Goal: Transaction & Acquisition: Purchase product/service

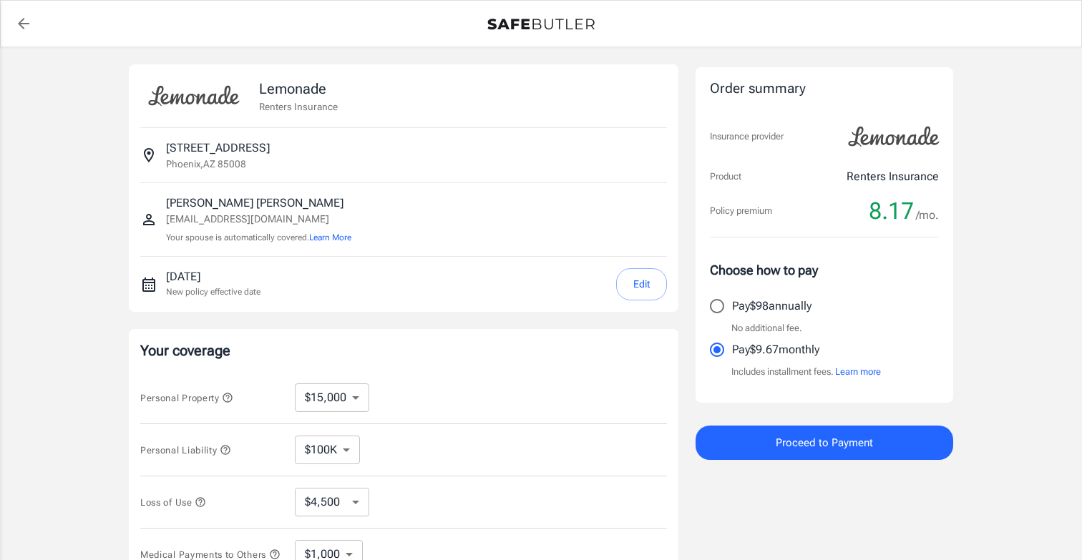
select select "15000"
select select "500"
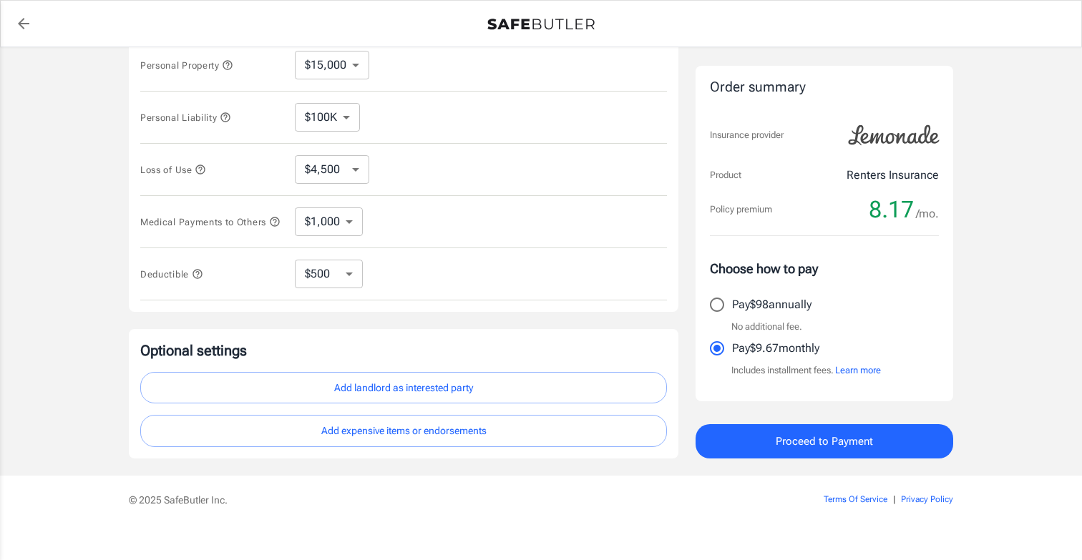
click at [775, 439] on span "Proceed to Payment" at bounding box center [823, 441] width 97 height 19
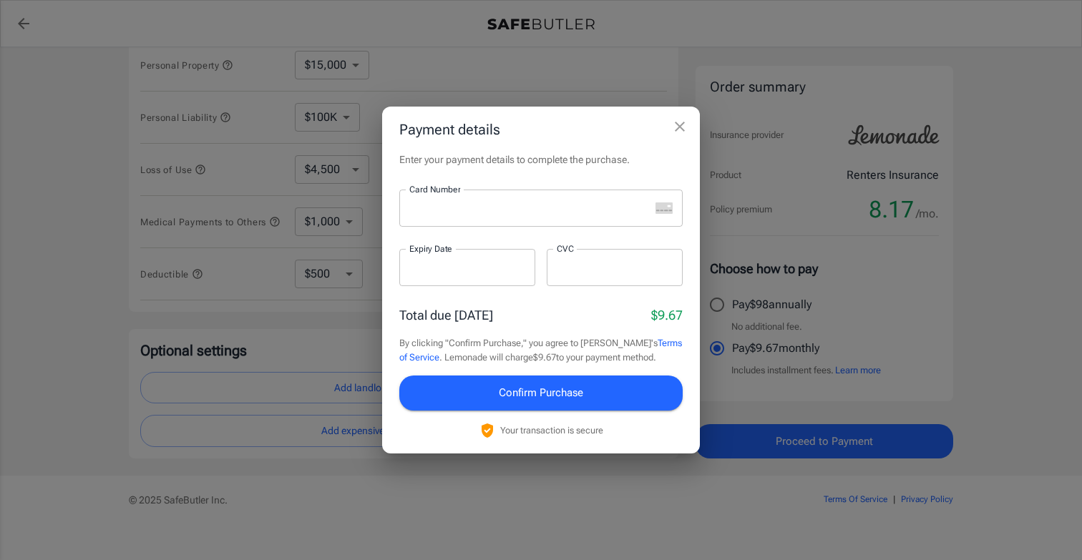
click at [529, 218] on div at bounding box center [524, 208] width 250 height 37
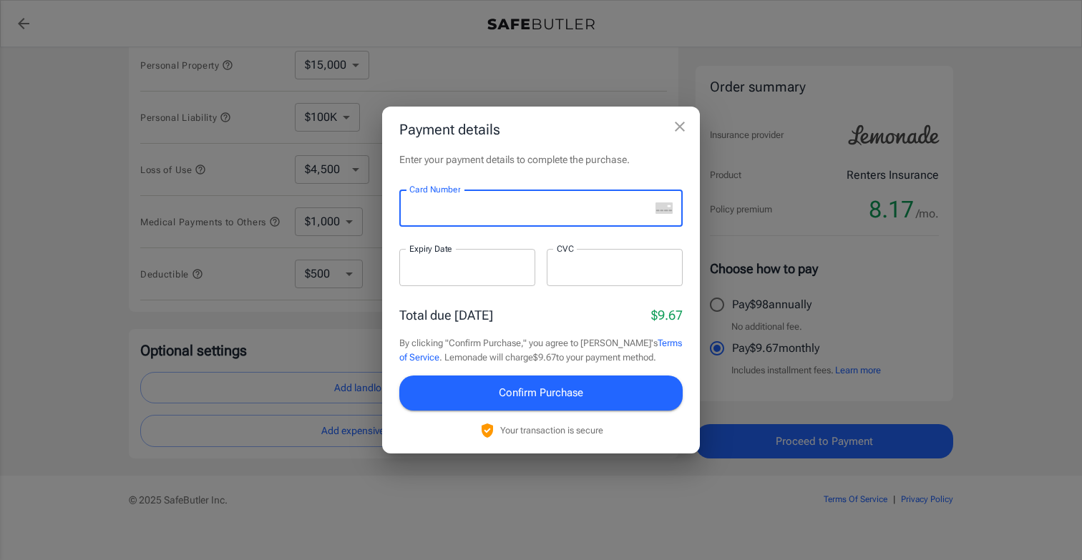
click at [681, 122] on icon "close" at bounding box center [679, 126] width 17 height 17
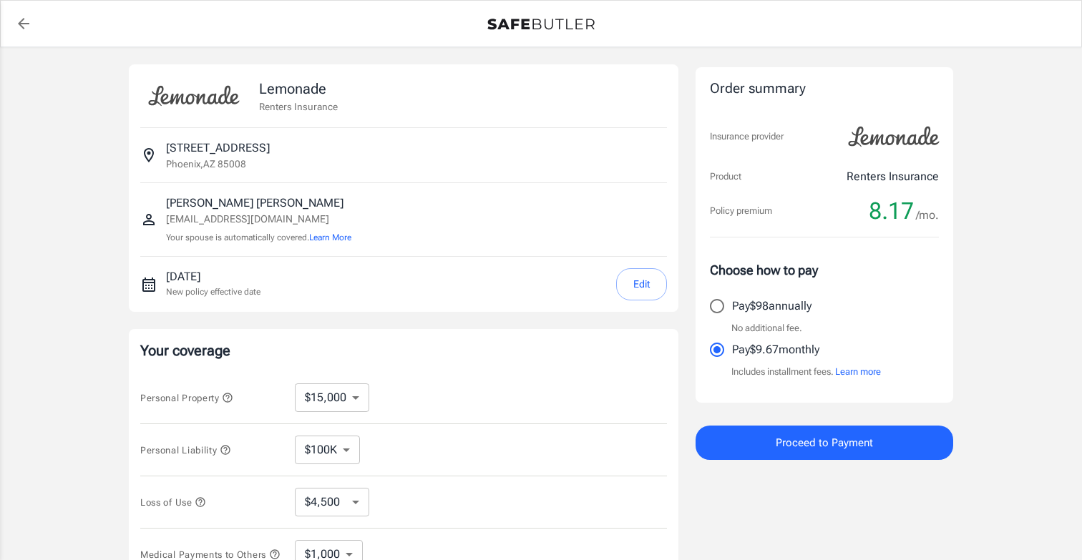
scroll to position [0, 0]
click at [771, 451] on button "Proceed to Payment" at bounding box center [824, 443] width 258 height 34
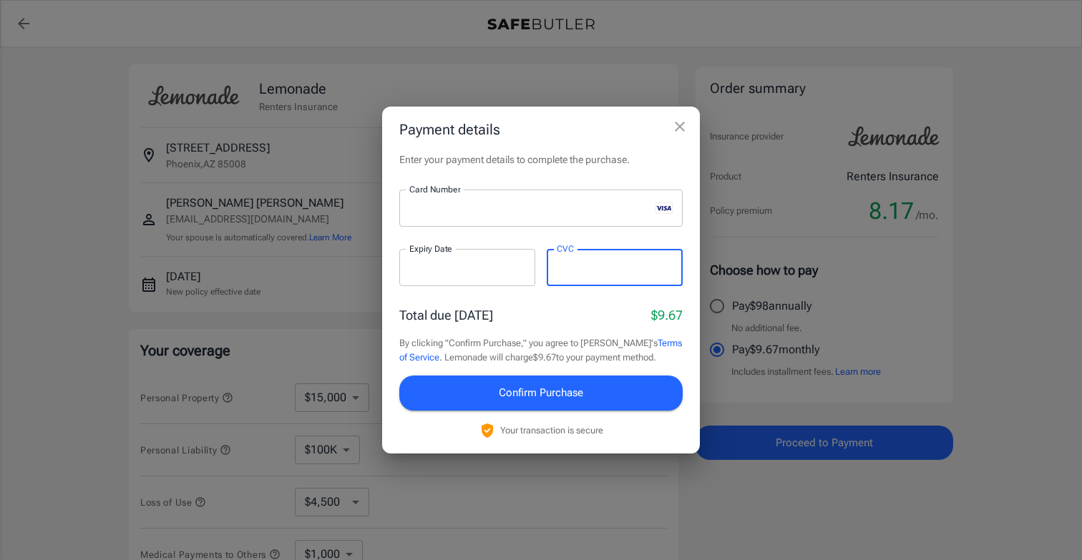
click at [516, 398] on span "Confirm Purchase" at bounding box center [541, 392] width 84 height 19
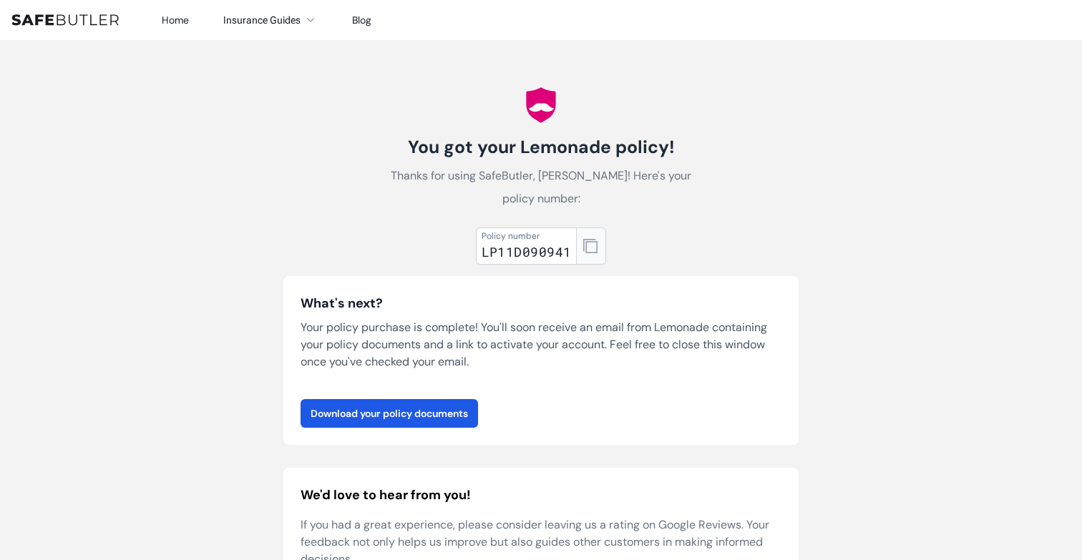
click at [589, 246] on icon "button" at bounding box center [590, 246] width 14 height 14
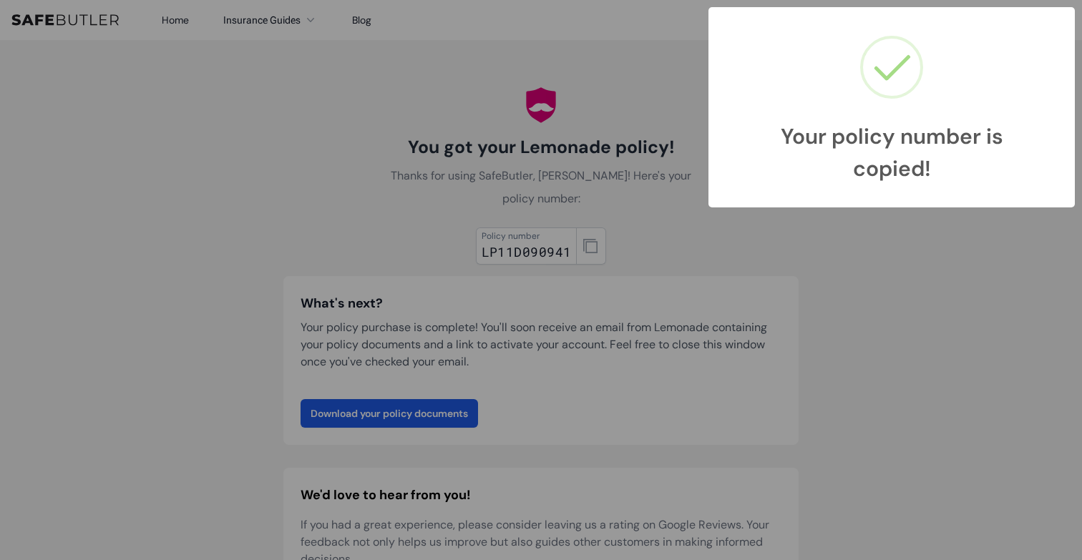
click at [588, 398] on div "Your policy number is copied! × OK Cancel" at bounding box center [541, 280] width 1082 height 560
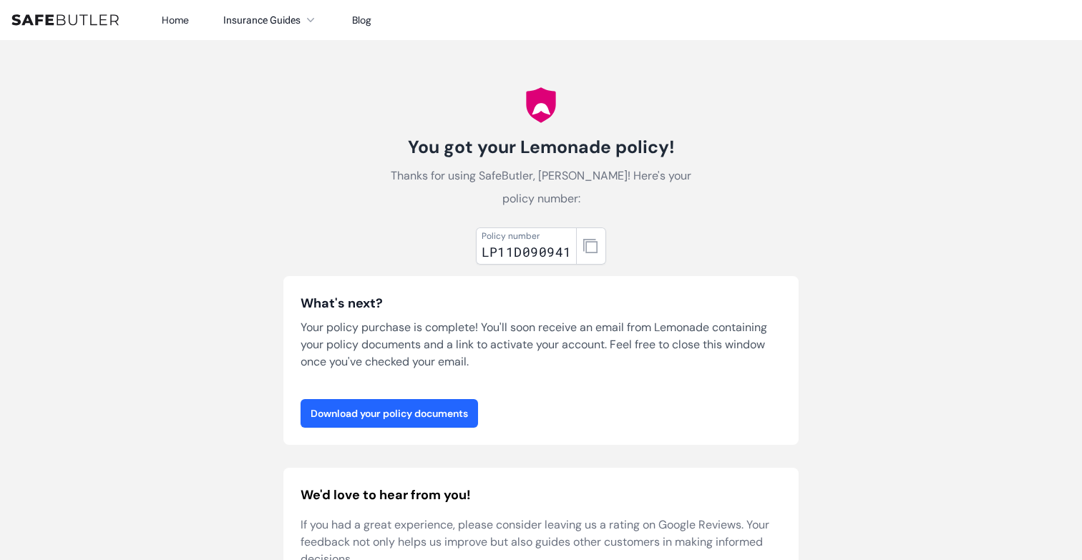
click at [425, 407] on link "Download your policy documents" at bounding box center [388, 413] width 177 height 29
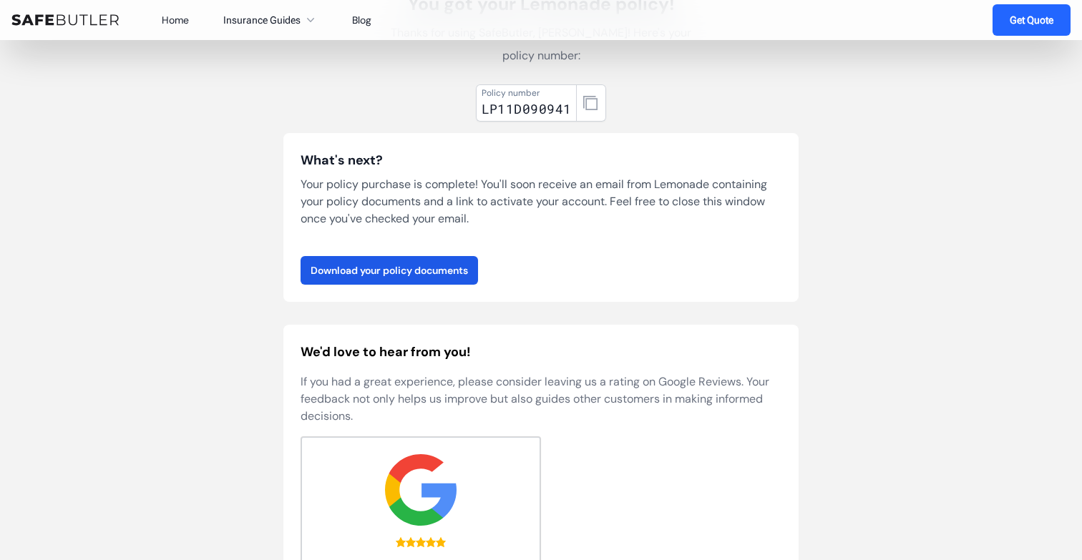
scroll to position [175, 0]
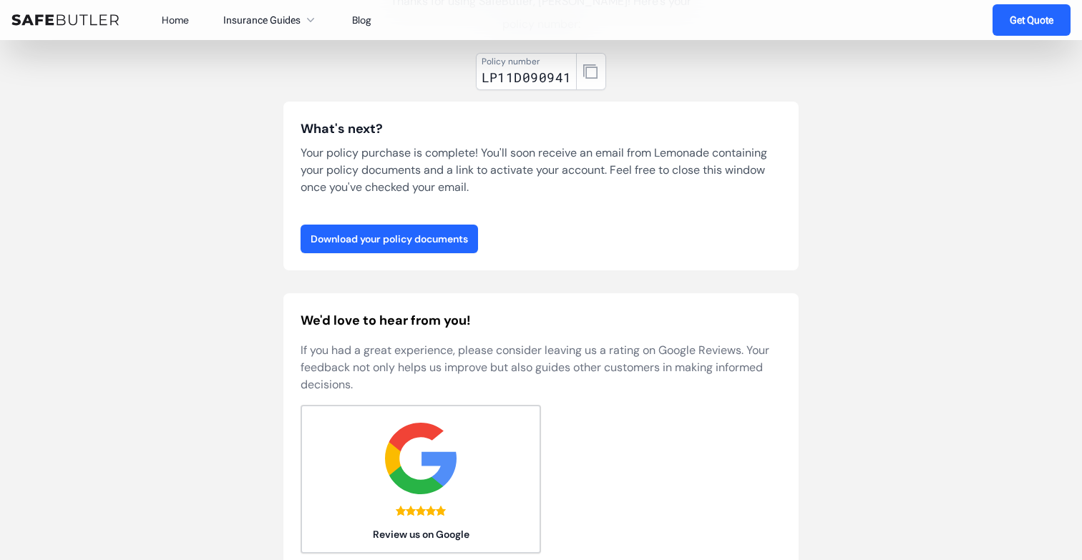
click at [431, 234] on link "Download your policy documents" at bounding box center [388, 239] width 177 height 29
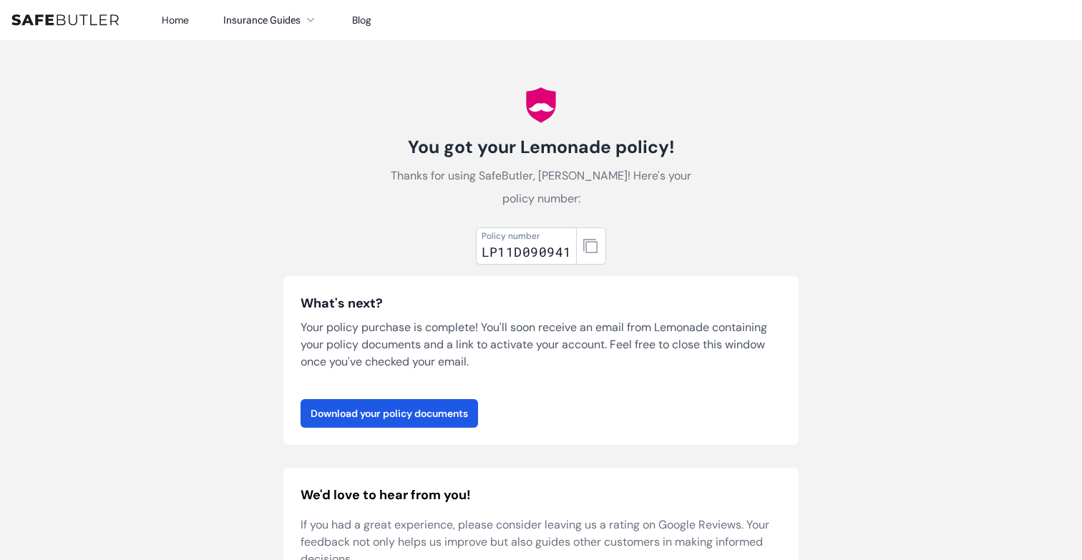
scroll to position [0, 0]
